Goal: Find specific page/section: Find specific page/section

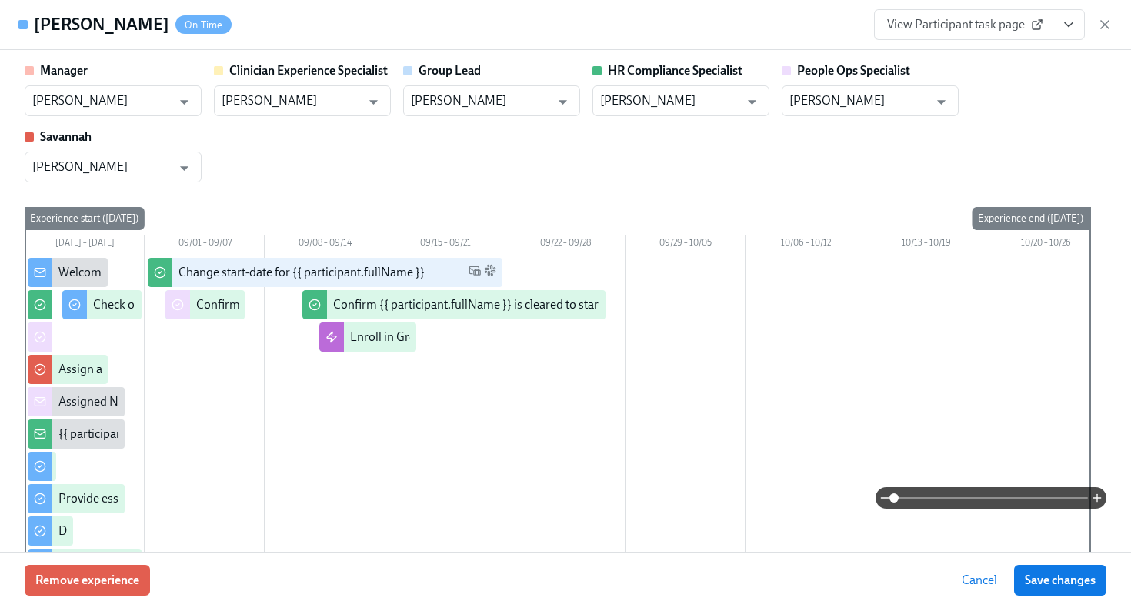
scroll to position [782, 0]
click at [1103, 27] on icon "button" at bounding box center [1104, 24] width 15 height 15
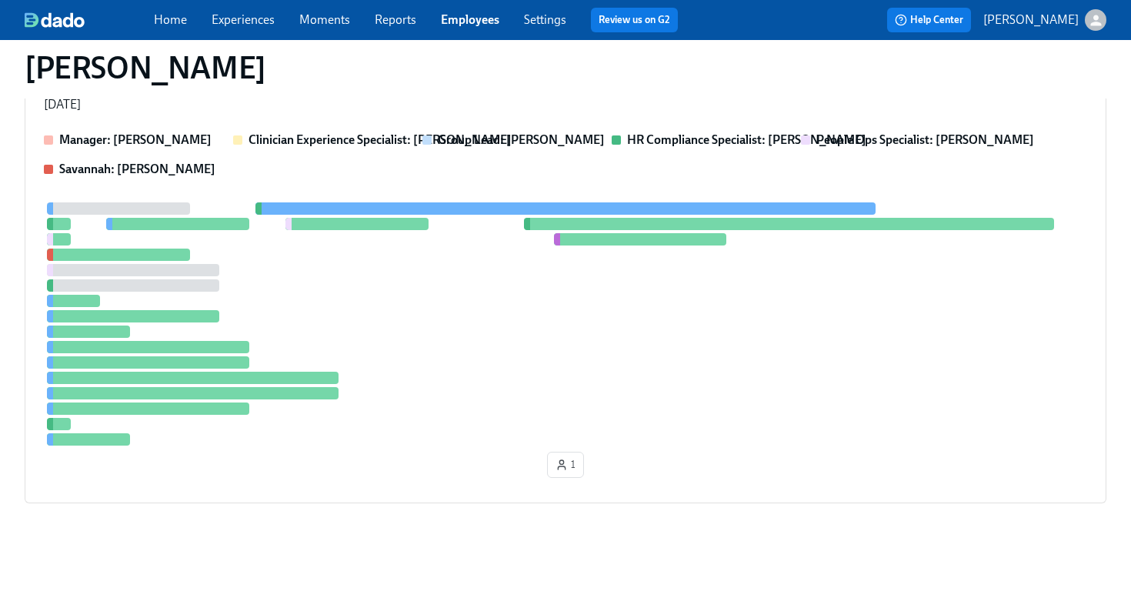
click at [456, 22] on link "Employees" at bounding box center [470, 19] width 58 height 15
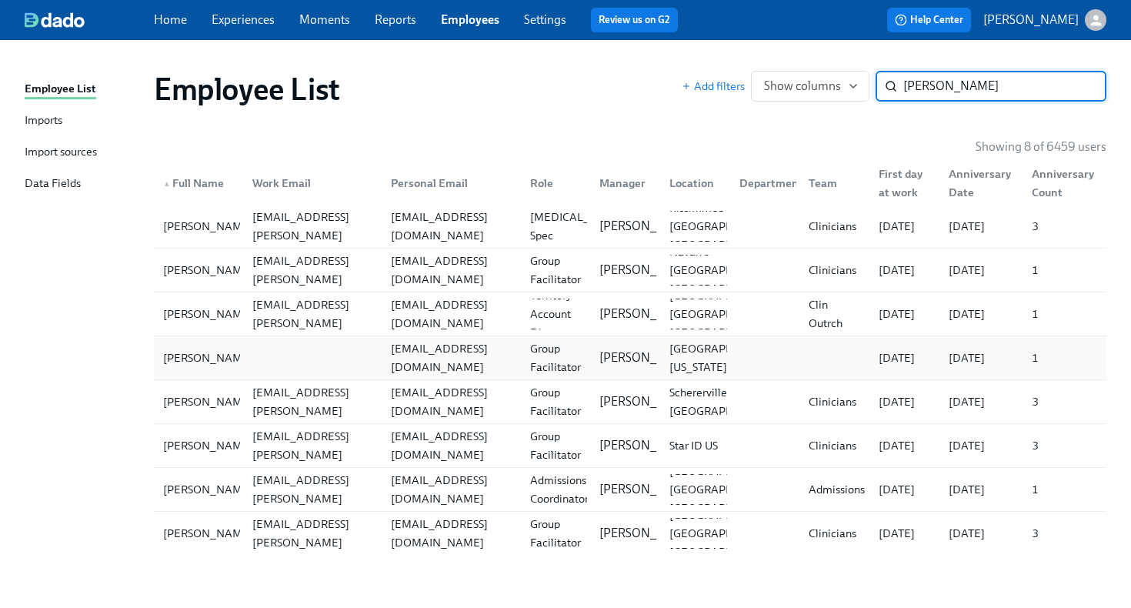
type input "[PERSON_NAME]"
click at [361, 362] on div at bounding box center [309, 357] width 139 height 31
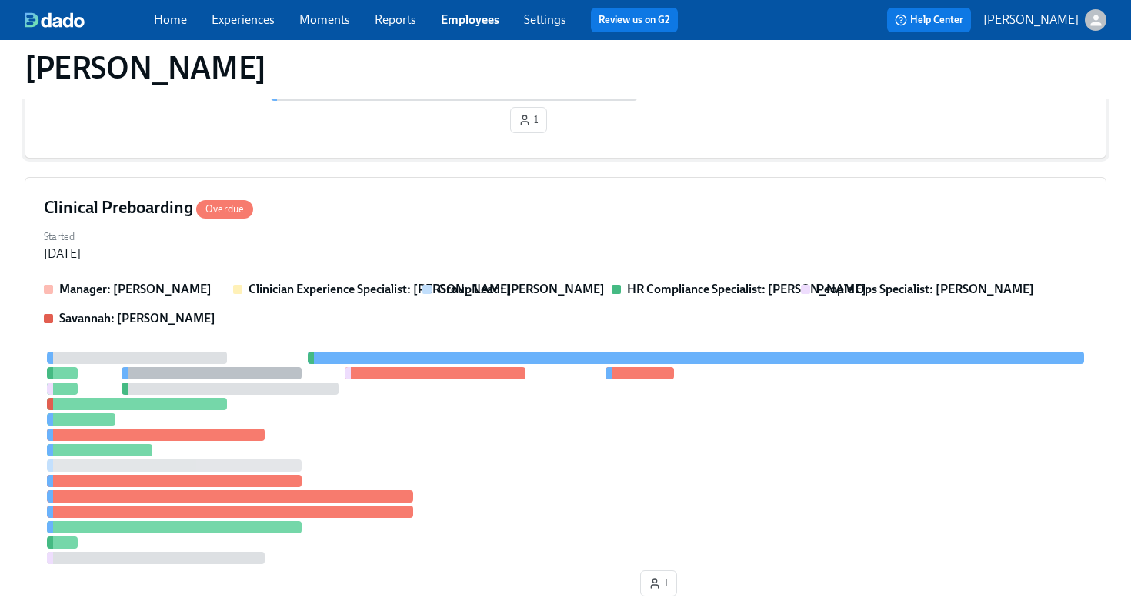
scroll to position [439, 0]
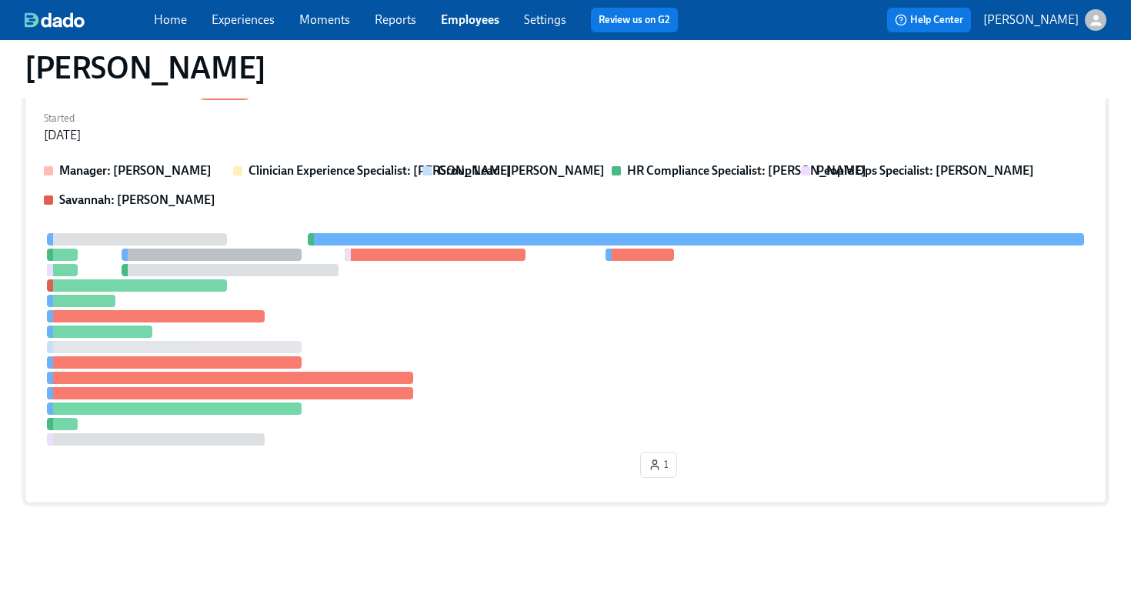
click at [525, 392] on div at bounding box center [565, 339] width 1043 height 212
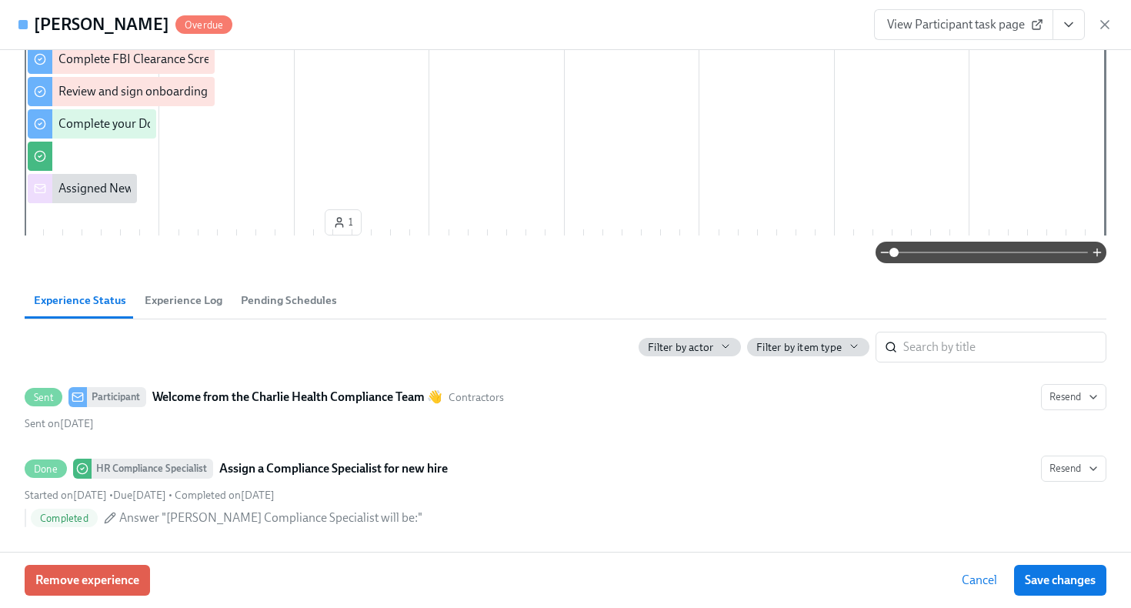
scroll to position [0, 0]
